Goal: Transaction & Acquisition: Download file/media

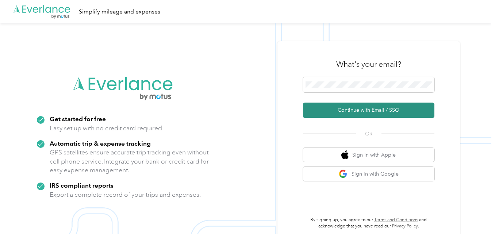
click at [362, 107] on button "Continue with Email / SSO" at bounding box center [368, 110] width 131 height 15
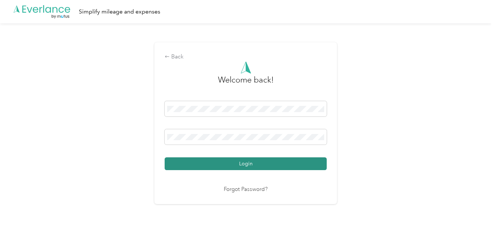
click at [214, 159] on button "Login" at bounding box center [246, 163] width 162 height 13
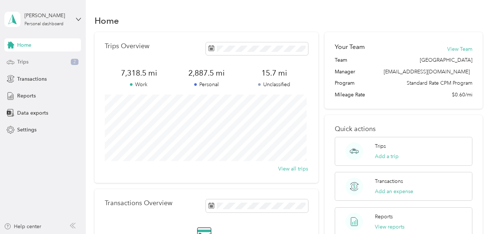
click at [57, 61] on div "Trips 2" at bounding box center [42, 61] width 77 height 13
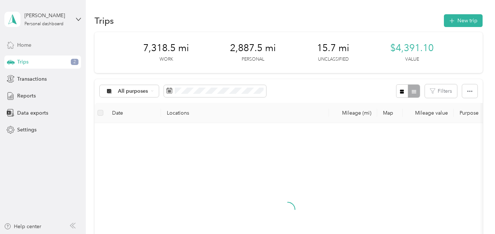
click at [55, 50] on div "Home" at bounding box center [42, 44] width 77 height 13
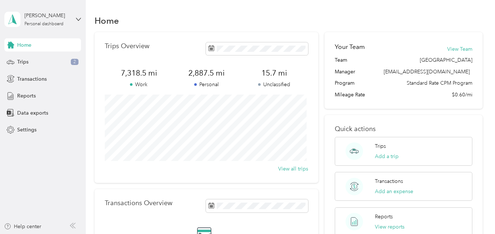
scroll to position [36, 0]
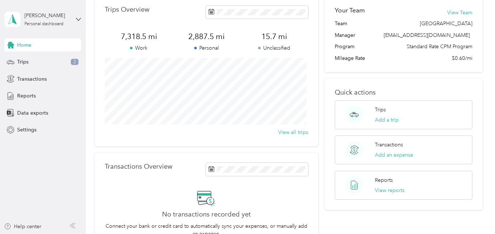
click at [278, 38] on span "15.7 mi" at bounding box center [274, 36] width 68 height 10
click at [270, 49] on p "Unclassified" at bounding box center [274, 48] width 68 height 8
click at [50, 59] on div "Trips 2" at bounding box center [42, 61] width 77 height 13
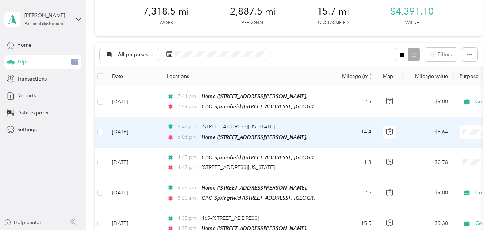
click at [438, 147] on li "Comprehensive Prosthetics & [MEDICAL_DATA]" at bounding box center [473, 145] width 138 height 13
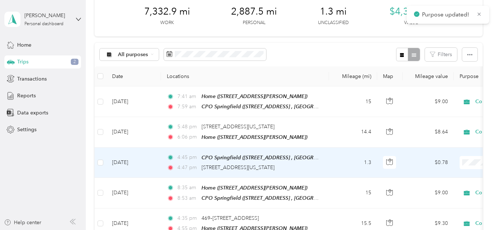
click at [449, 173] on span "Comprehensive Prosthetics & [MEDICAL_DATA]" at bounding box center [480, 173] width 114 height 8
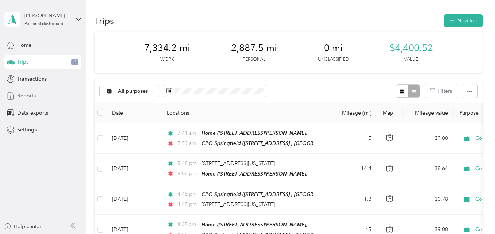
click at [34, 98] on span "Reports" at bounding box center [26, 96] width 19 height 8
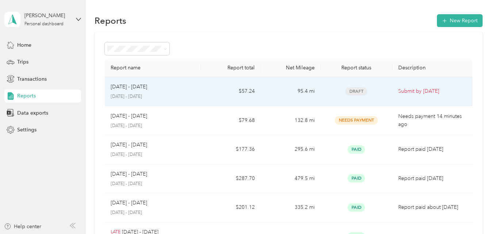
click at [327, 92] on div "Draft" at bounding box center [356, 91] width 60 height 8
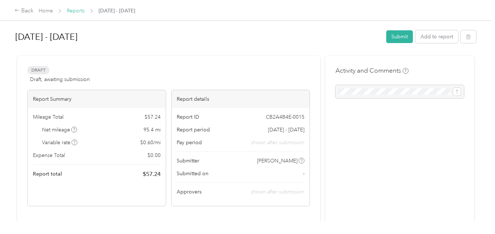
click at [80, 11] on link "Reports" at bounding box center [76, 11] width 18 height 6
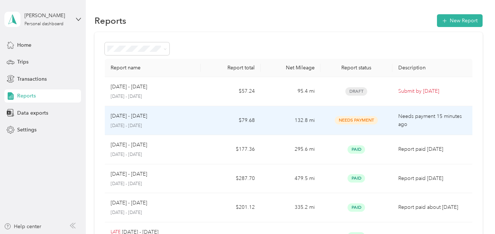
click at [300, 121] on td "132.8 mi" at bounding box center [291, 120] width 60 height 29
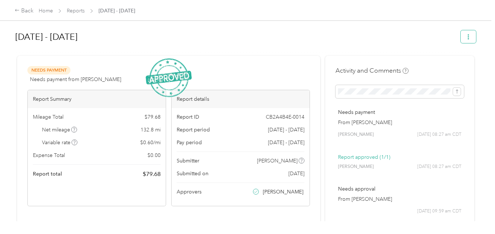
click at [471, 37] on button "button" at bounding box center [468, 36] width 15 height 13
click at [446, 64] on span "Download" at bounding box center [446, 64] width 24 height 8
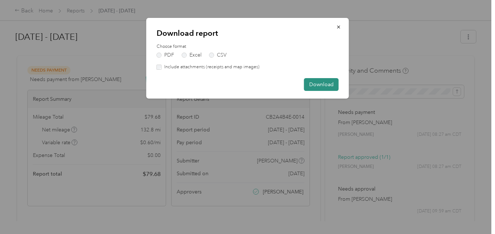
click at [322, 84] on button "Download" at bounding box center [321, 84] width 35 height 13
